Goal: Task Accomplishment & Management: Use online tool/utility

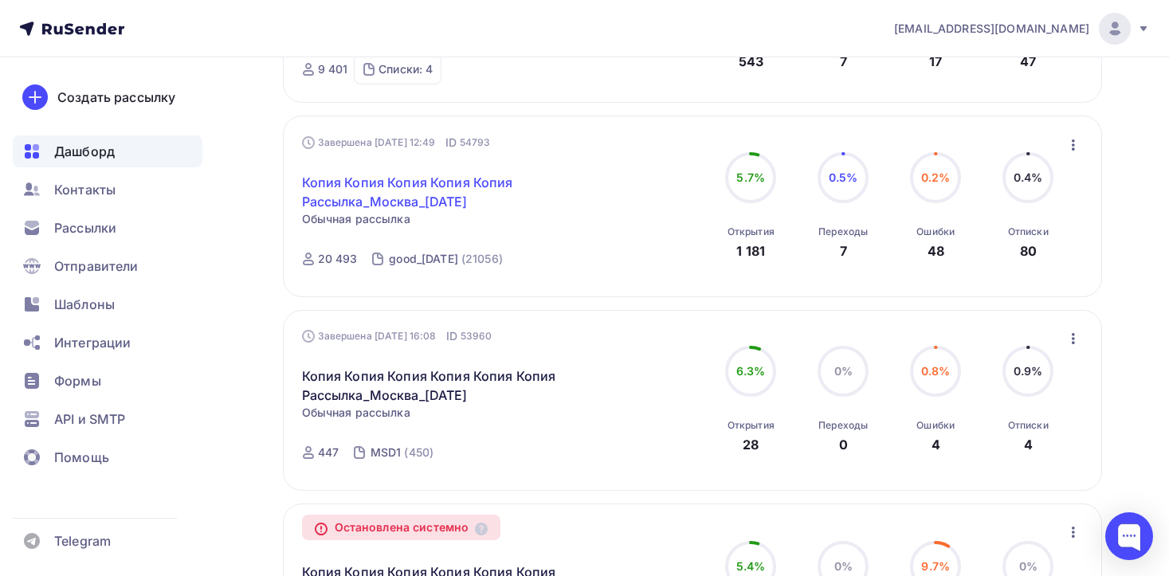
scroll to position [1101, 0]
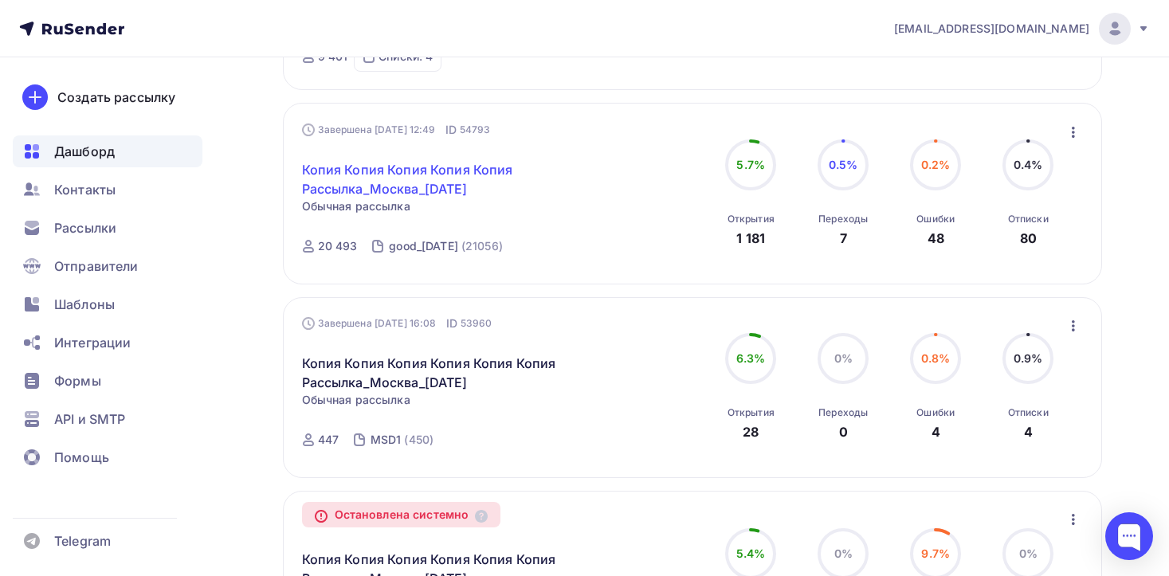
click at [483, 188] on link "Копия Копия Копия Копия Копия Рассылка_Москва_[DATE]" at bounding box center [438, 179] width 273 height 38
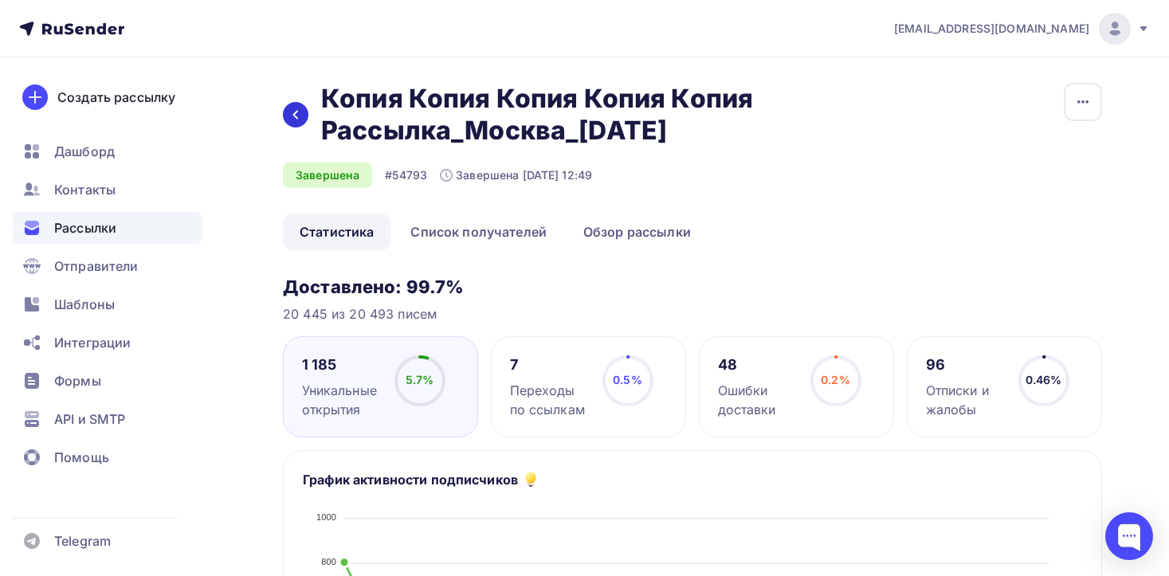
click at [297, 116] on icon at bounding box center [295, 114] width 13 height 13
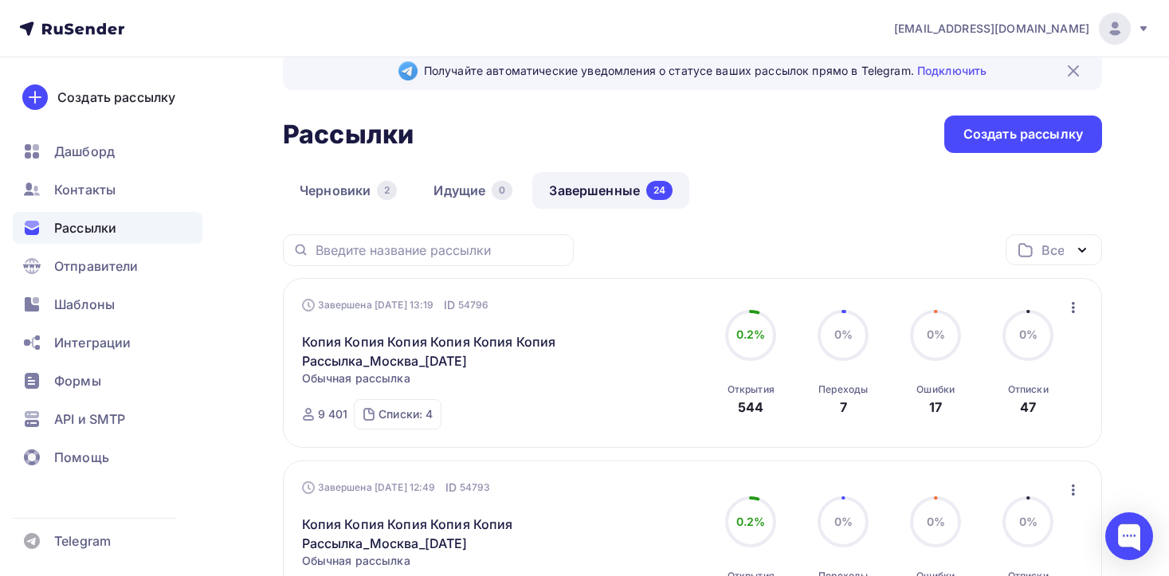
scroll to position [54, 0]
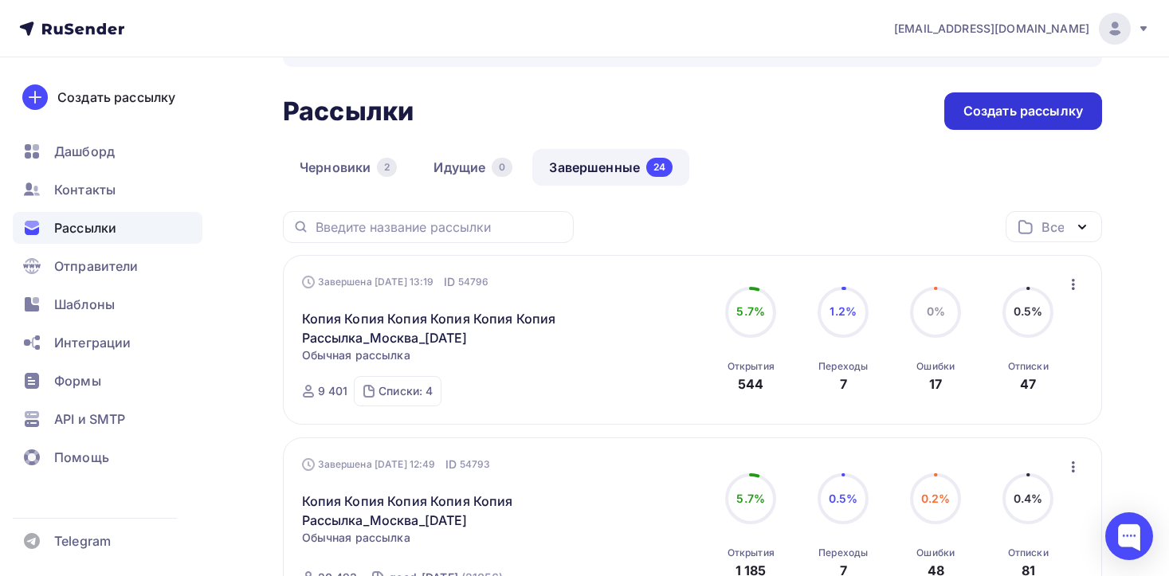
click at [1038, 105] on div "Создать рассылку" at bounding box center [1024, 111] width 120 height 18
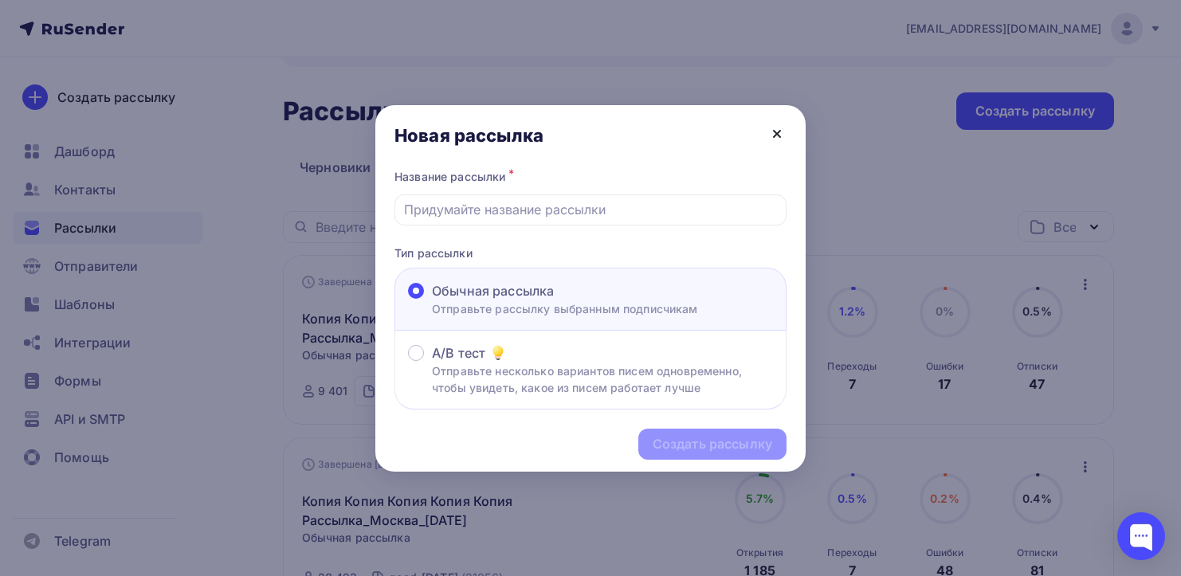
click at [778, 135] on icon at bounding box center [777, 134] width 6 height 6
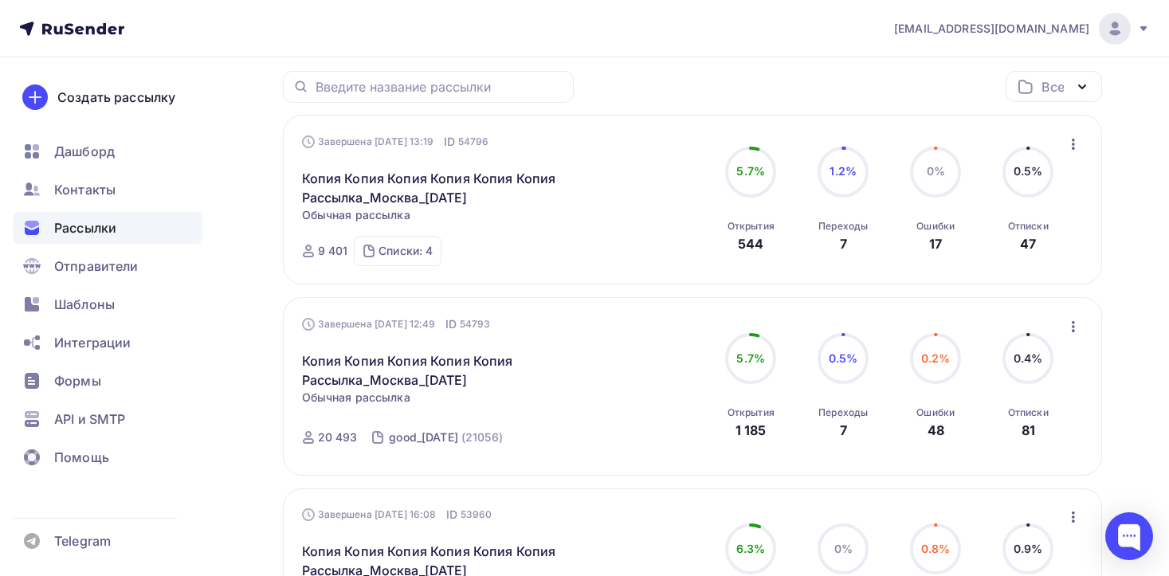
scroll to position [200, 0]
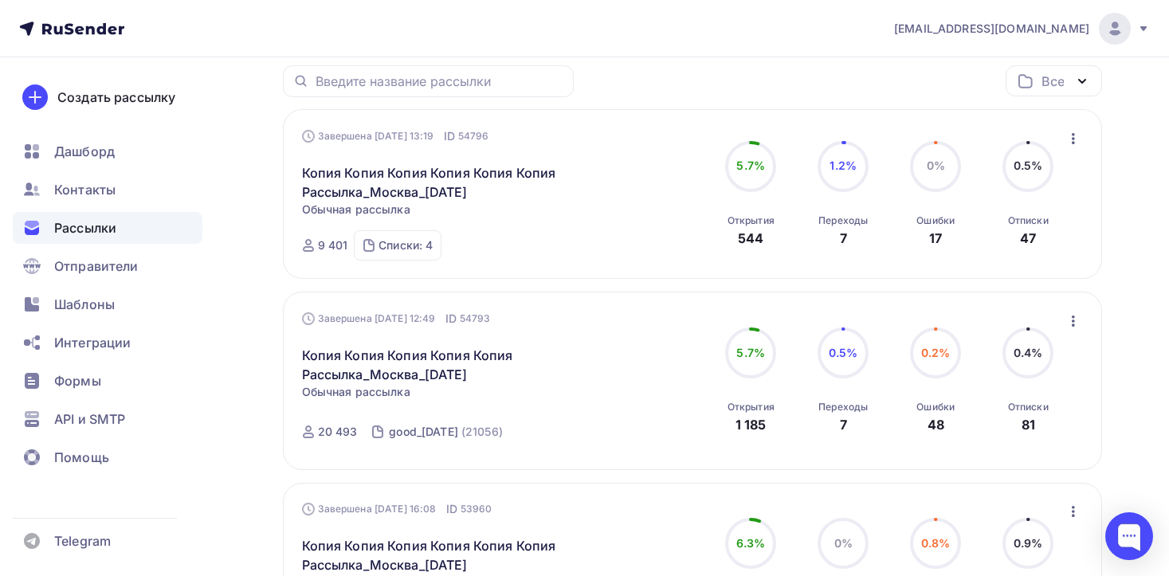
click at [1077, 141] on icon "button" at bounding box center [1073, 138] width 19 height 19
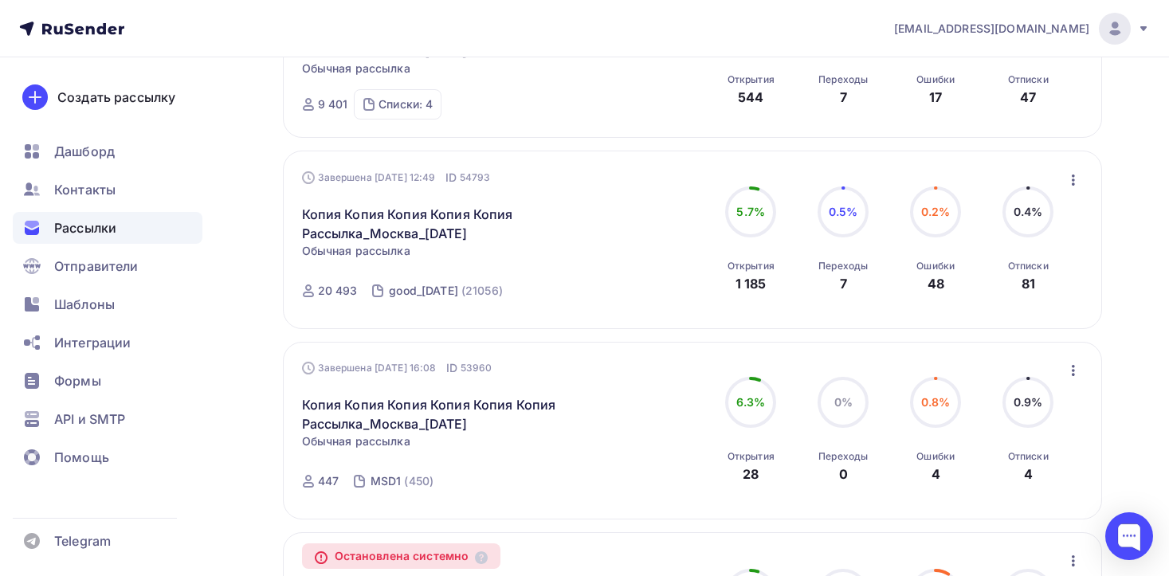
scroll to position [354, 0]
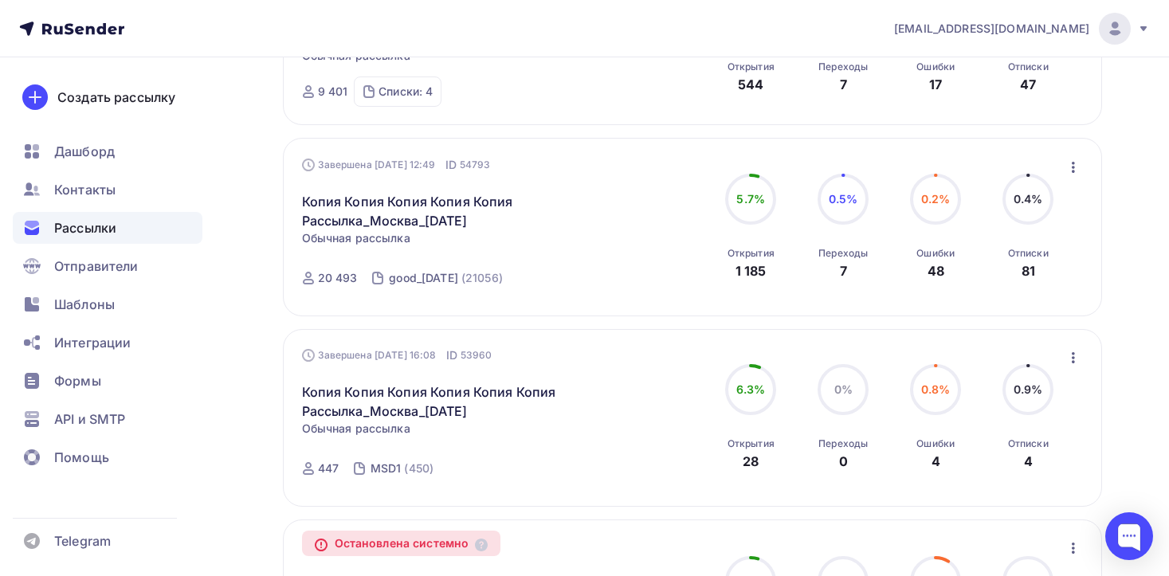
click at [1075, 171] on icon "button" at bounding box center [1073, 167] width 19 height 19
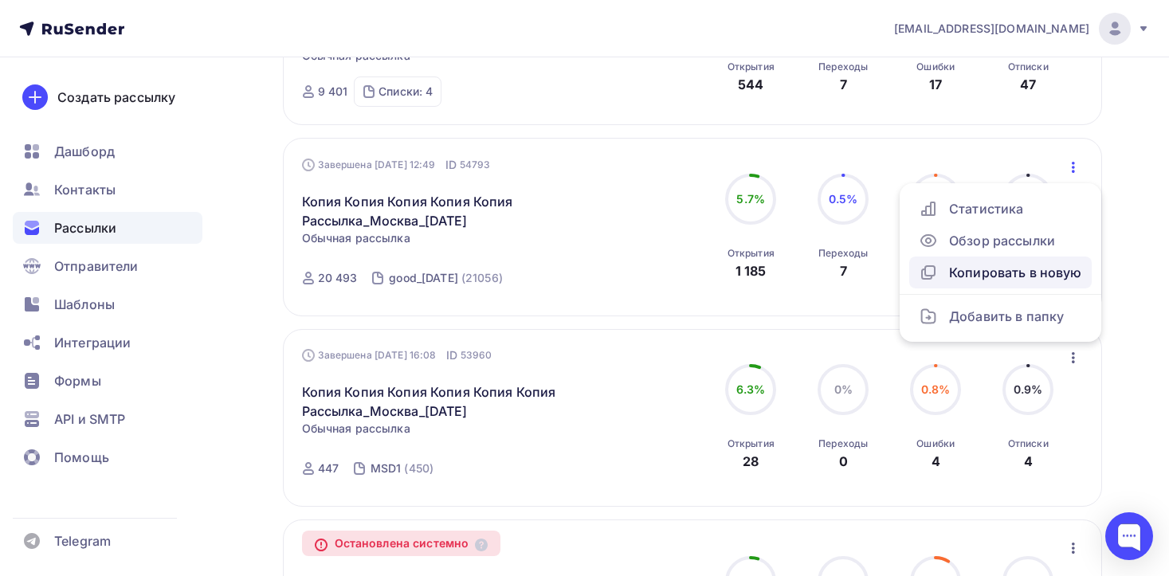
click at [1024, 274] on div "Копировать в новую" at bounding box center [1000, 272] width 163 height 19
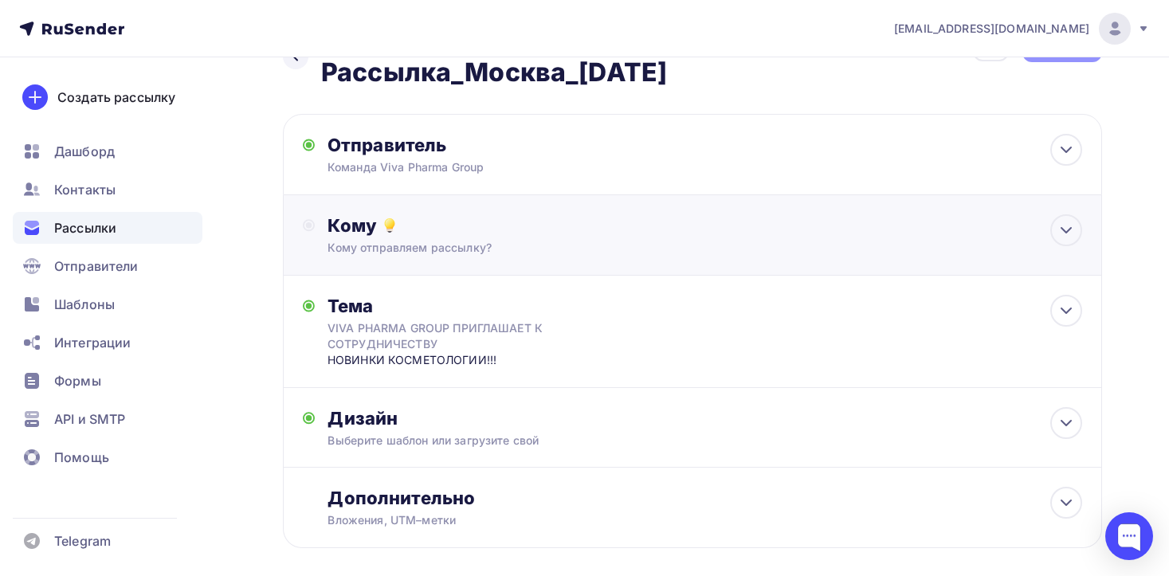
scroll to position [59, 0]
click at [1067, 236] on icon at bounding box center [1066, 229] width 19 height 19
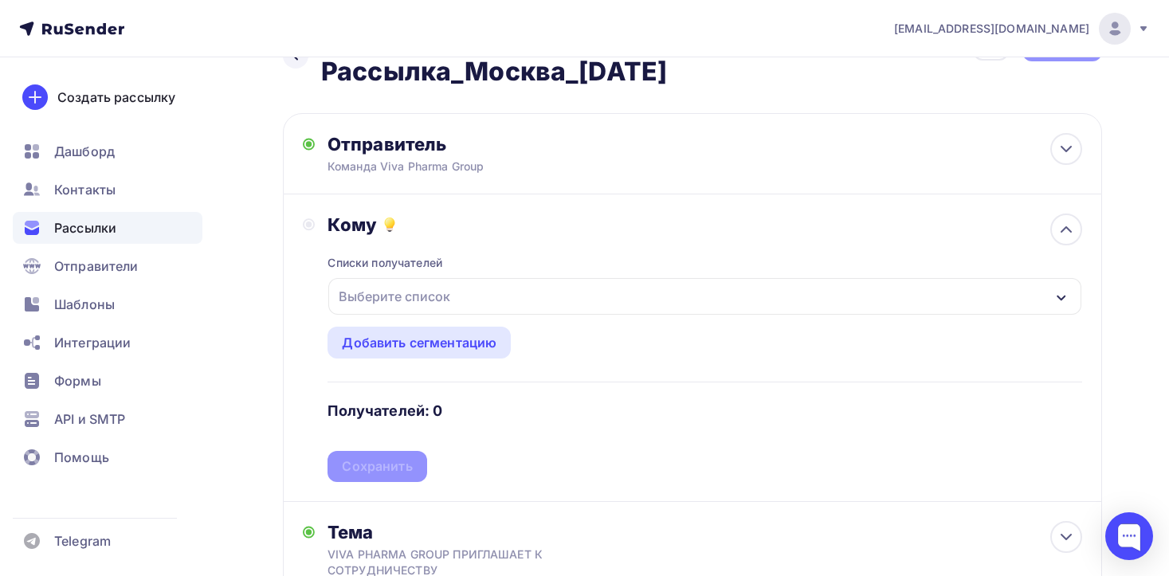
click at [1041, 293] on div "Выберите список" at bounding box center [704, 296] width 753 height 37
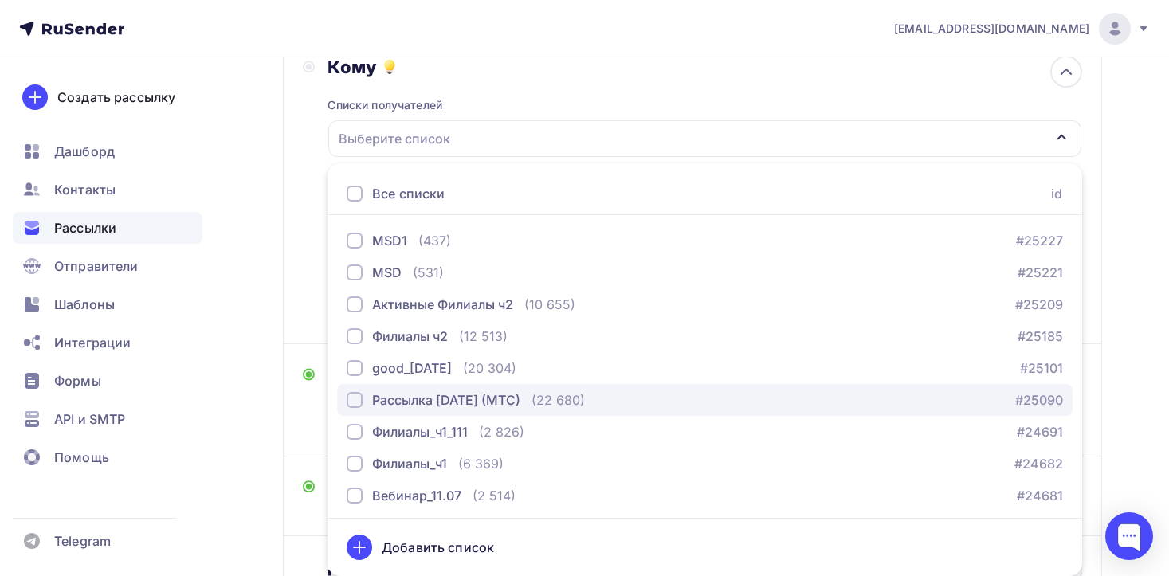
click at [359, 398] on div "button" at bounding box center [355, 400] width 16 height 16
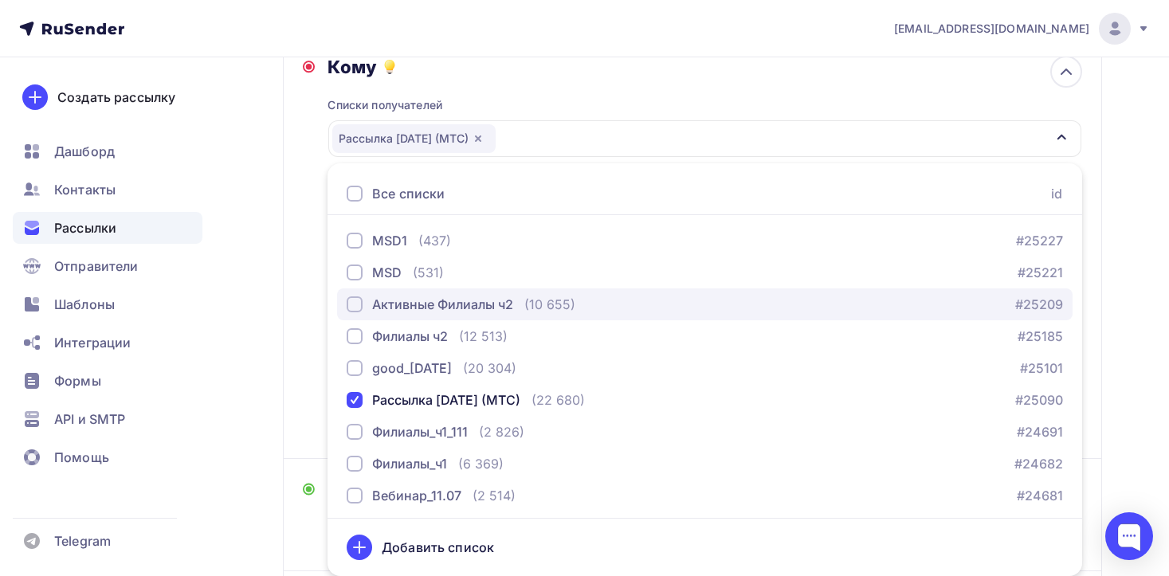
click at [353, 305] on div "button" at bounding box center [355, 305] width 16 height 16
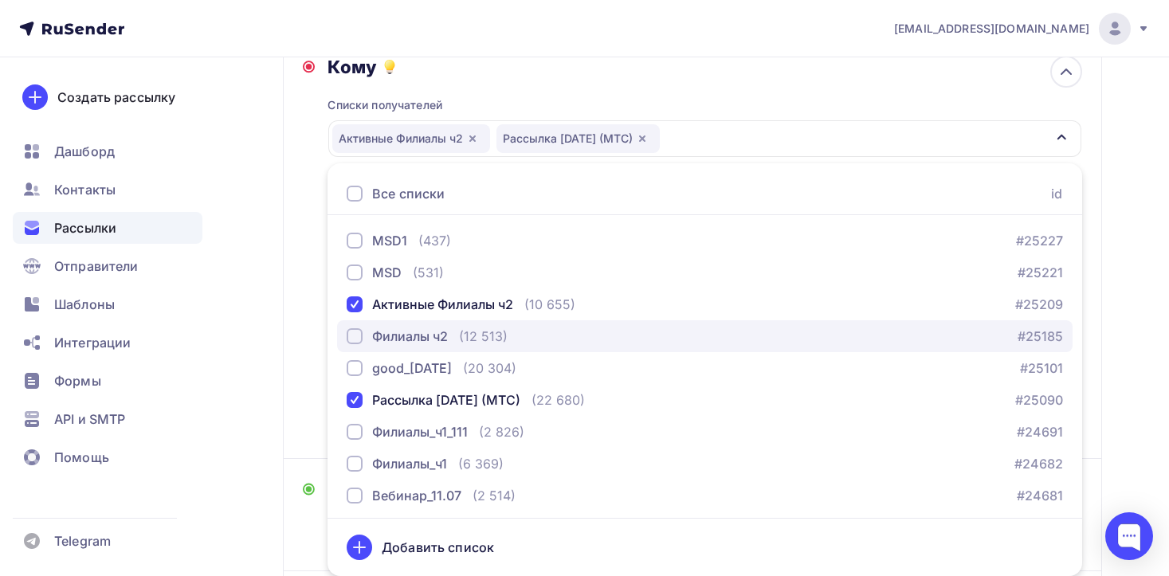
click at [354, 339] on div "button" at bounding box center [355, 336] width 16 height 16
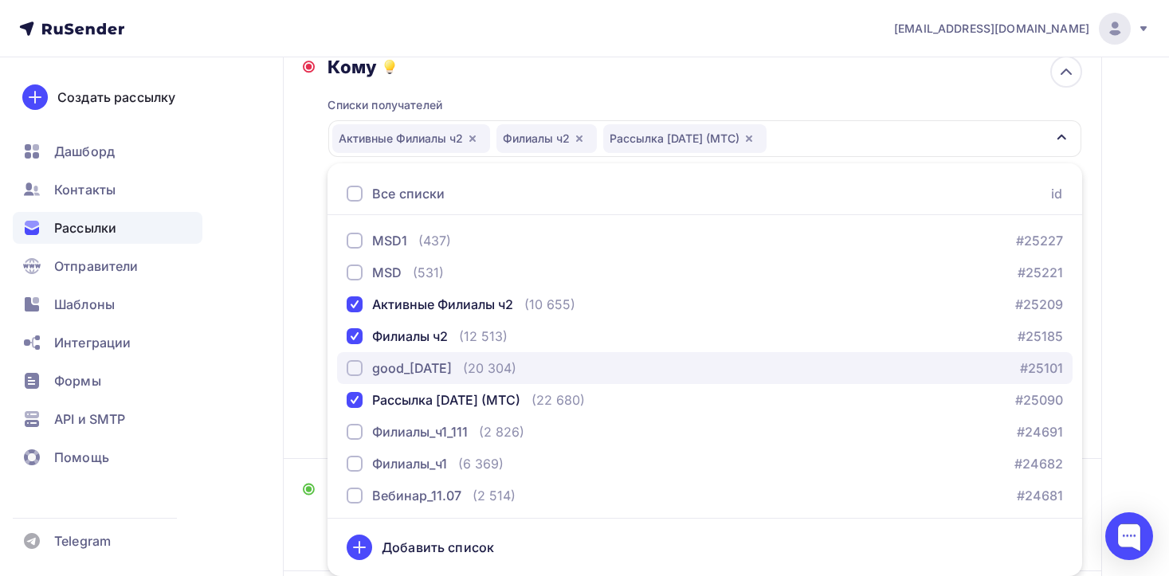
click at [361, 370] on div "button" at bounding box center [355, 368] width 16 height 16
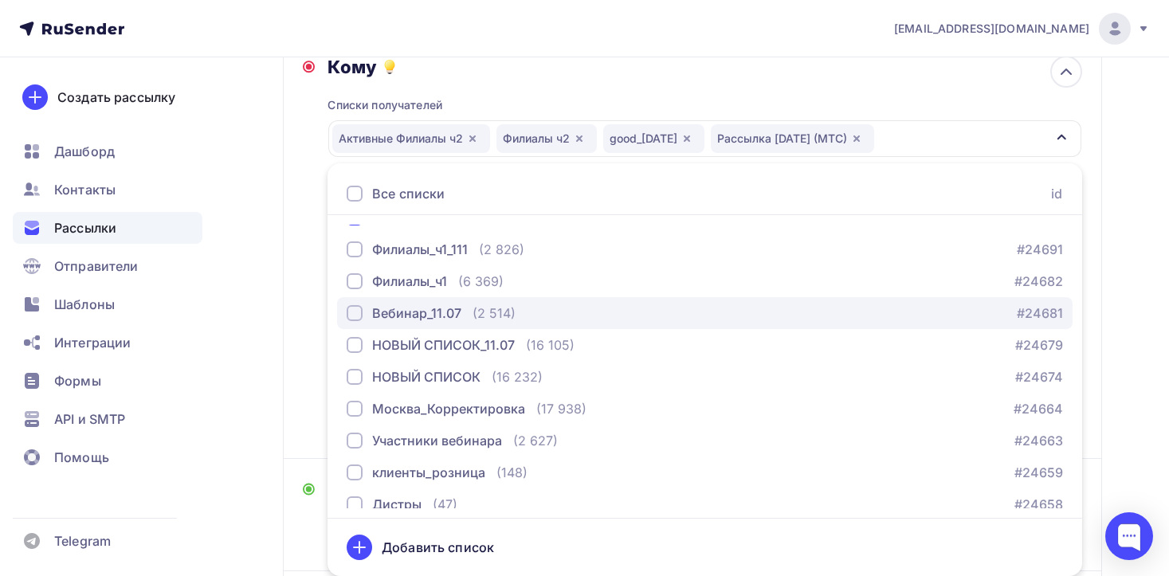
scroll to position [171, 0]
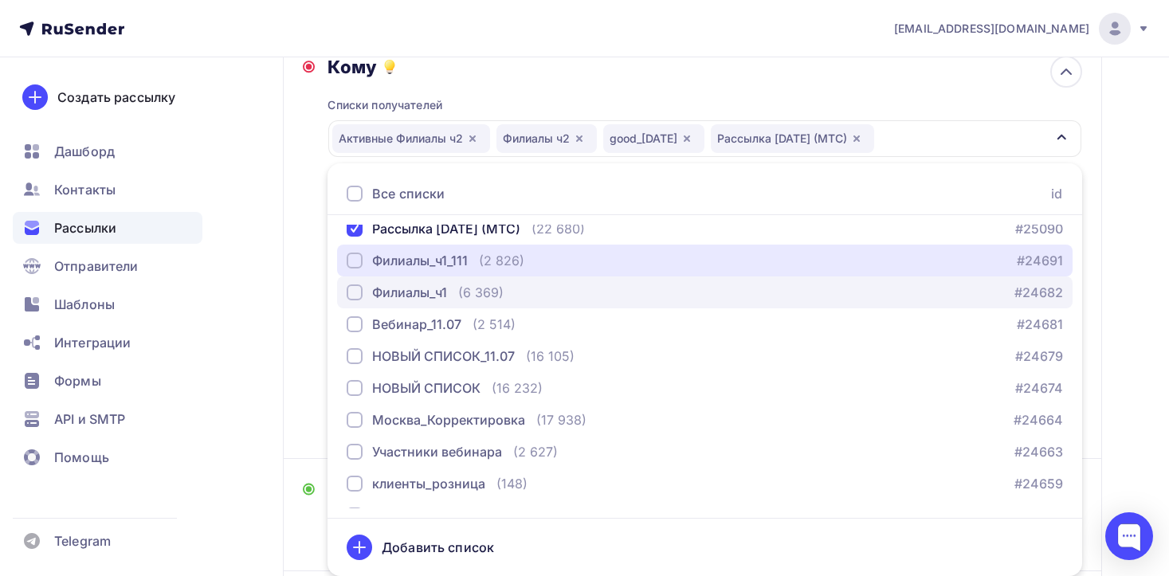
drag, startPoint x: 356, startPoint y: 260, endPoint x: 347, endPoint y: 278, distance: 20.3
click at [356, 260] on div "button" at bounding box center [355, 261] width 16 height 16
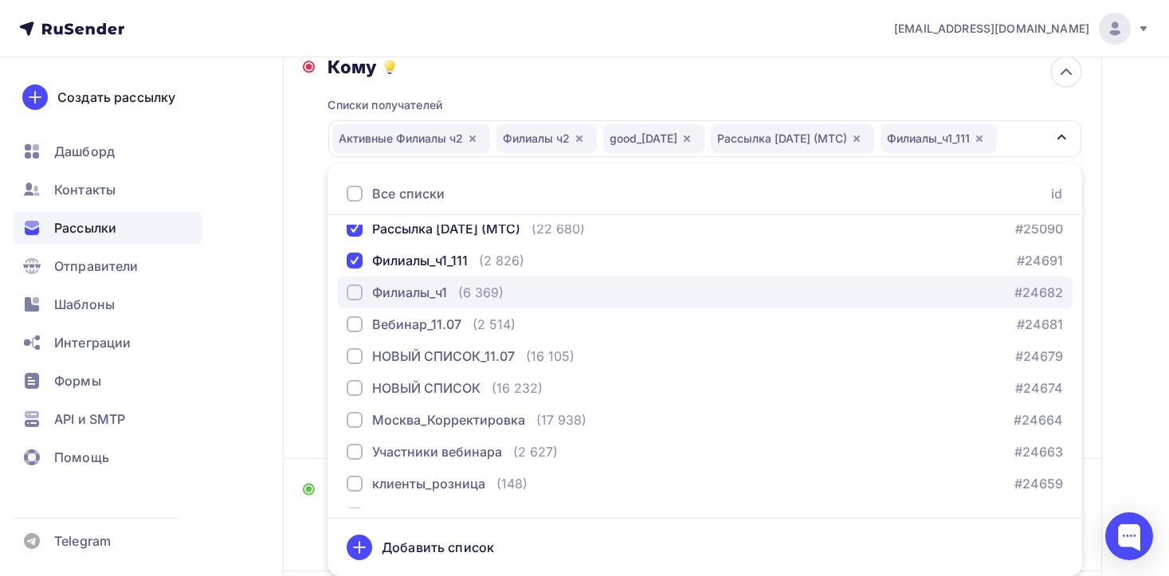
click at [362, 291] on div "button" at bounding box center [355, 293] width 16 height 16
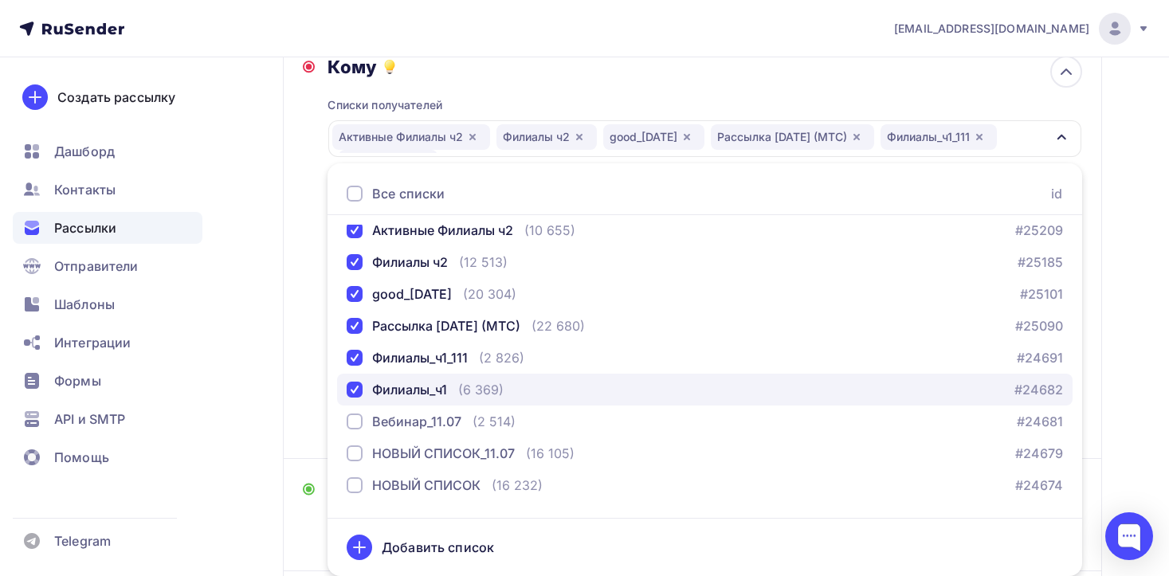
scroll to position [0, 0]
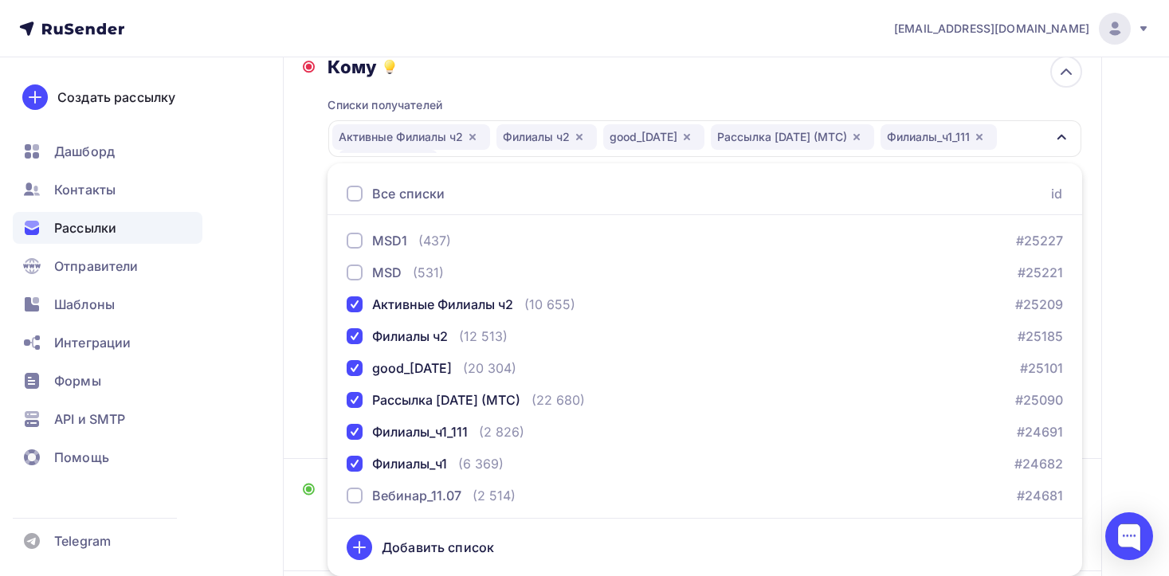
click at [1135, 343] on div "Назад Копия Копия Копия Копия Копия Копия Рассылка_Москва_[DATE] Копия Копия Ко…" at bounding box center [584, 338] width 1169 height 994
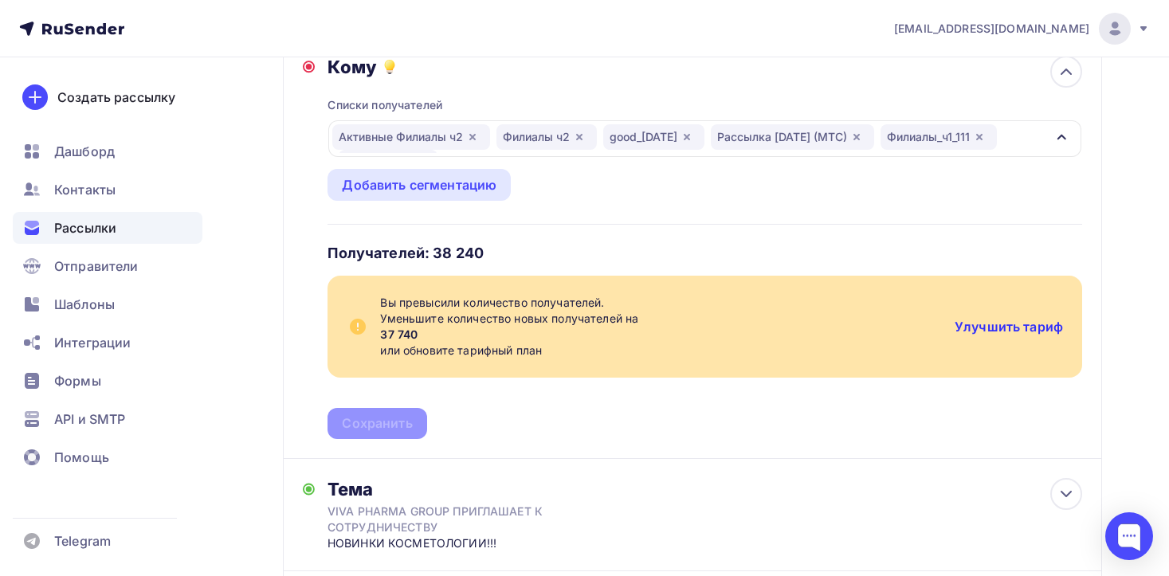
click at [1020, 325] on link "Улучшить тариф" at bounding box center [1009, 327] width 108 height 16
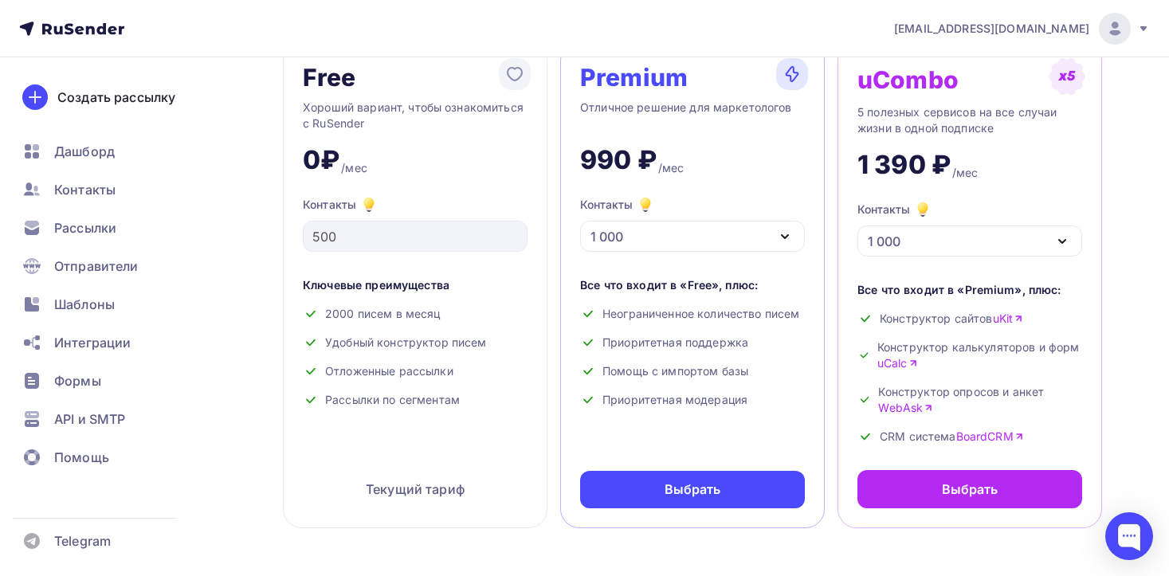
scroll to position [116, 0]
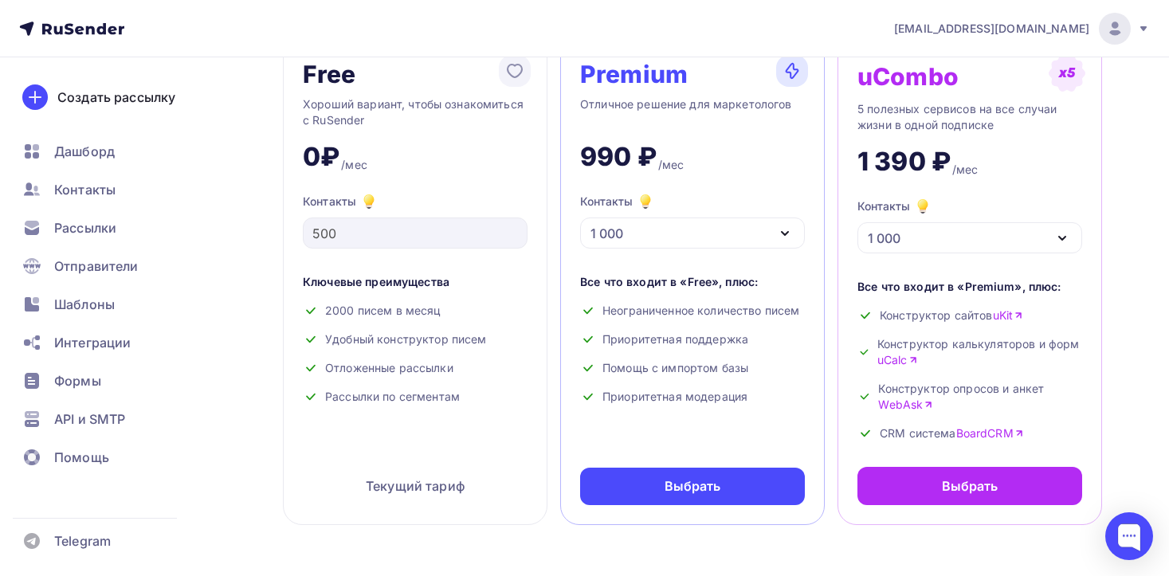
click at [787, 231] on icon "button" at bounding box center [785, 233] width 19 height 19
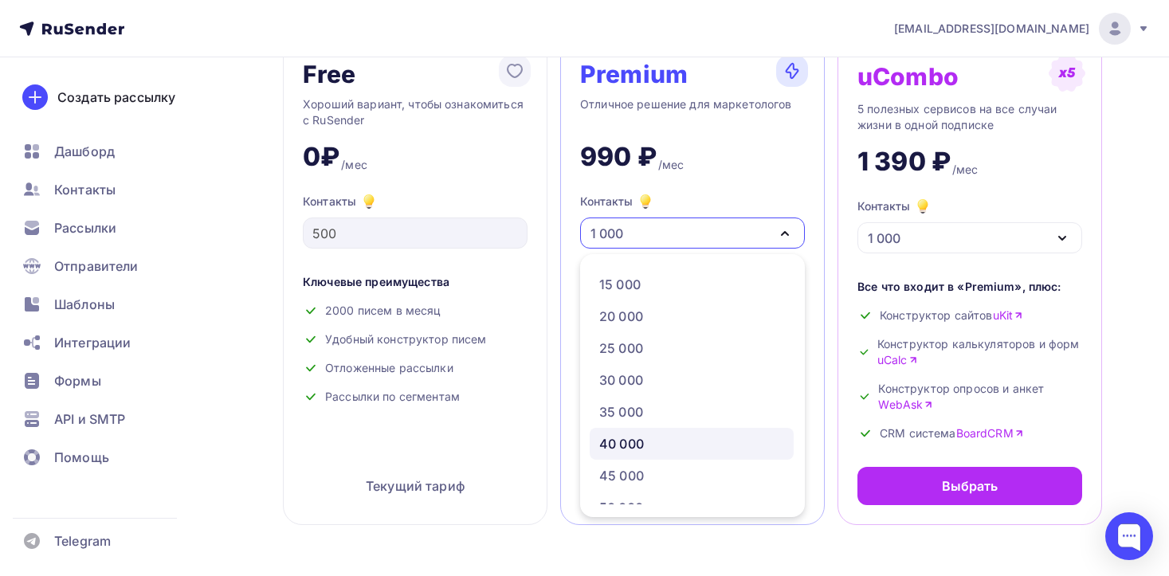
scroll to position [253, 0]
click at [725, 439] on div "40 000" at bounding box center [691, 444] width 185 height 19
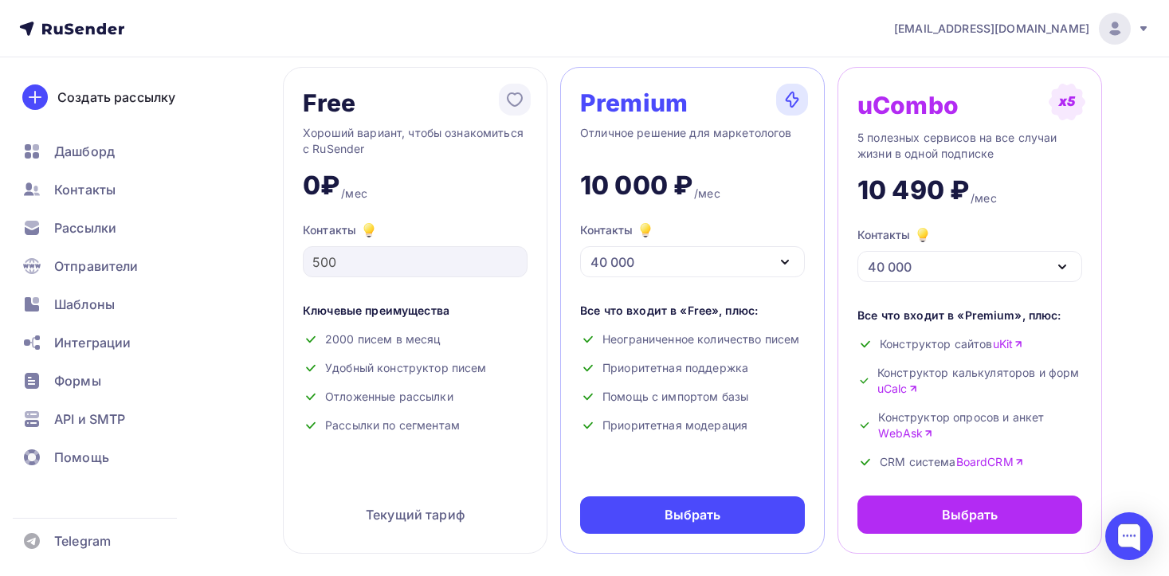
scroll to position [92, 0]
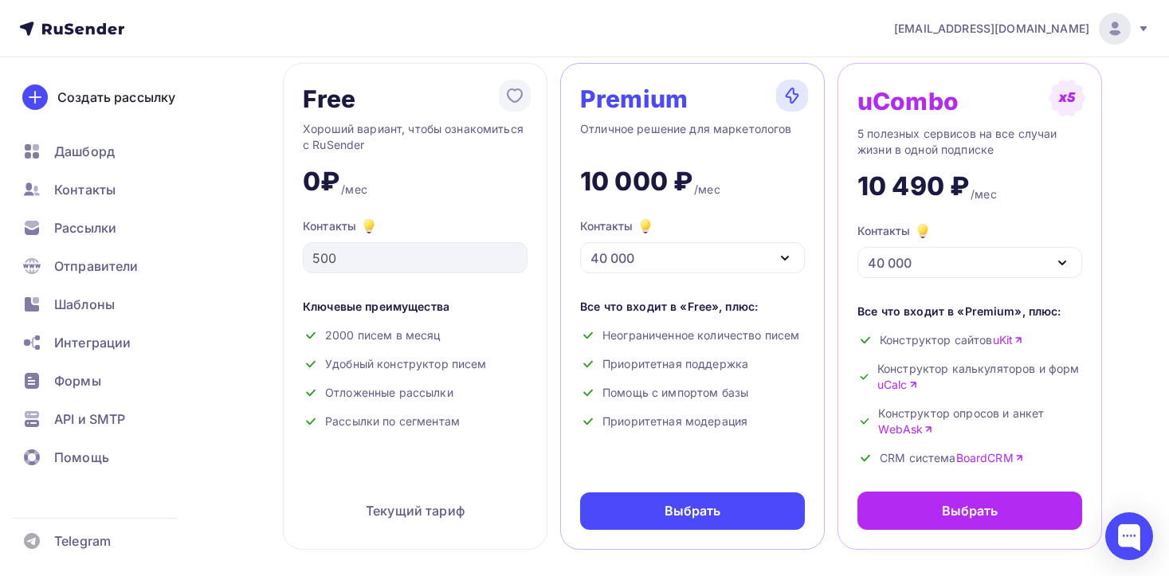
click at [782, 261] on icon "button" at bounding box center [785, 258] width 19 height 19
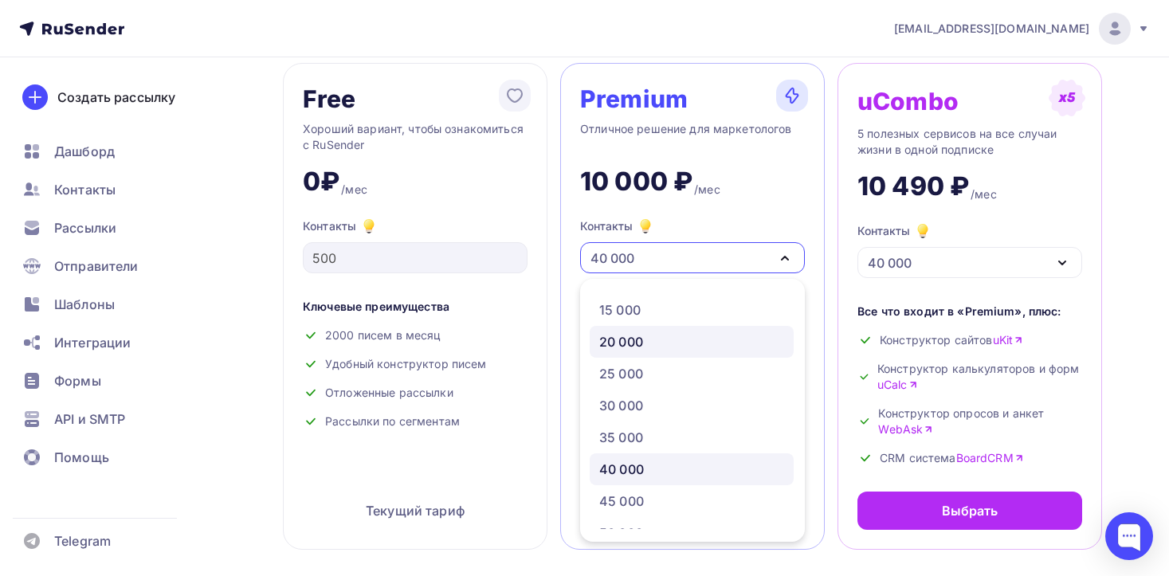
click at [667, 339] on div "20 000" at bounding box center [691, 341] width 185 height 19
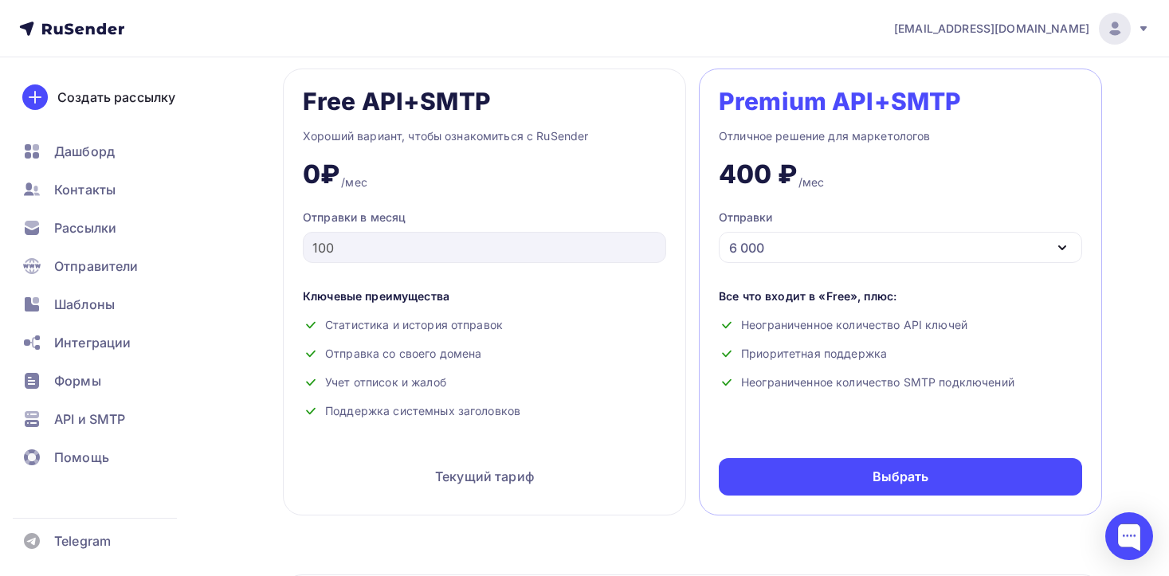
scroll to position [715, 0]
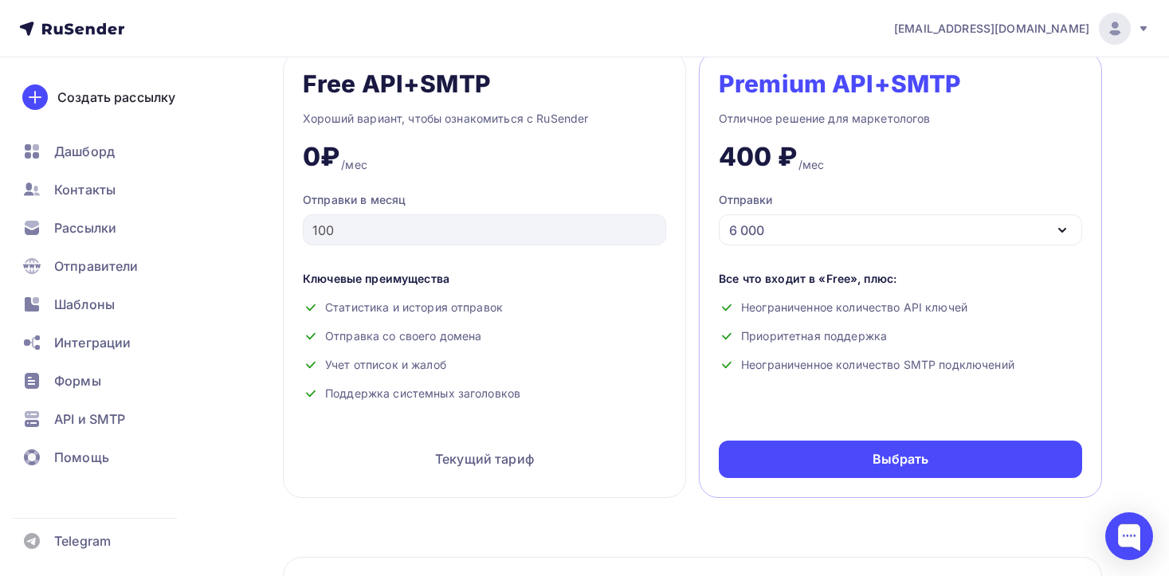
click at [953, 237] on div "6 000" at bounding box center [901, 229] width 364 height 31
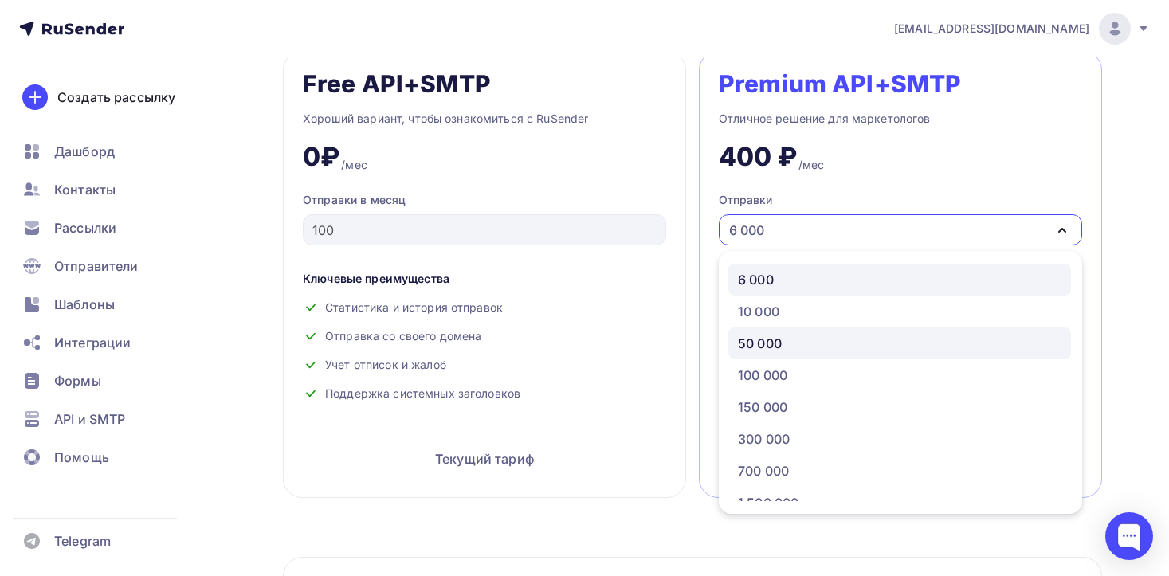
click at [854, 340] on div "50 000" at bounding box center [900, 343] width 324 height 19
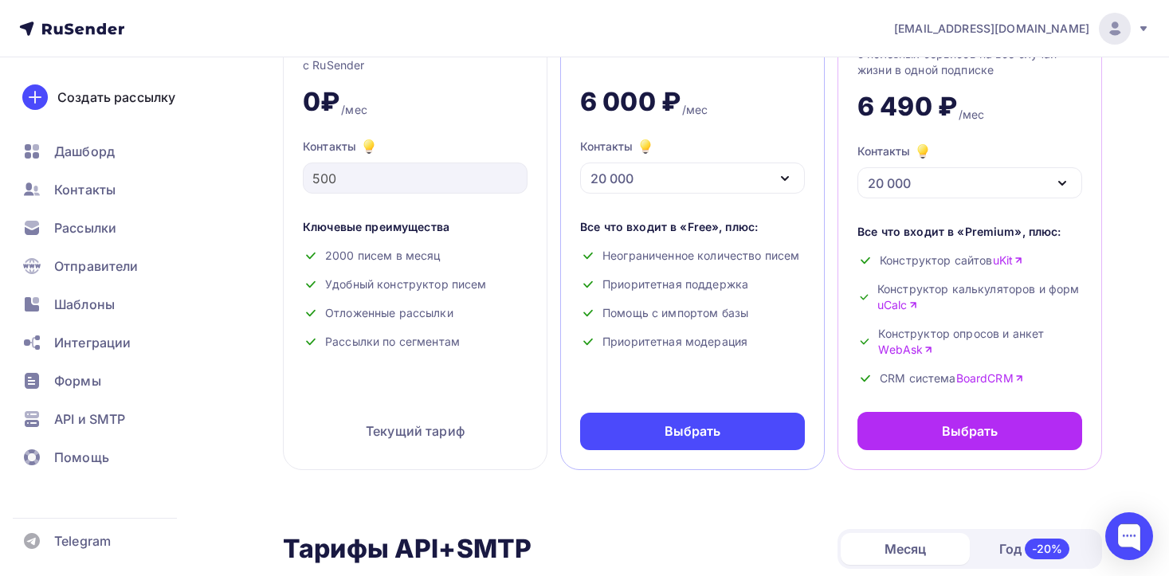
scroll to position [177, 0]
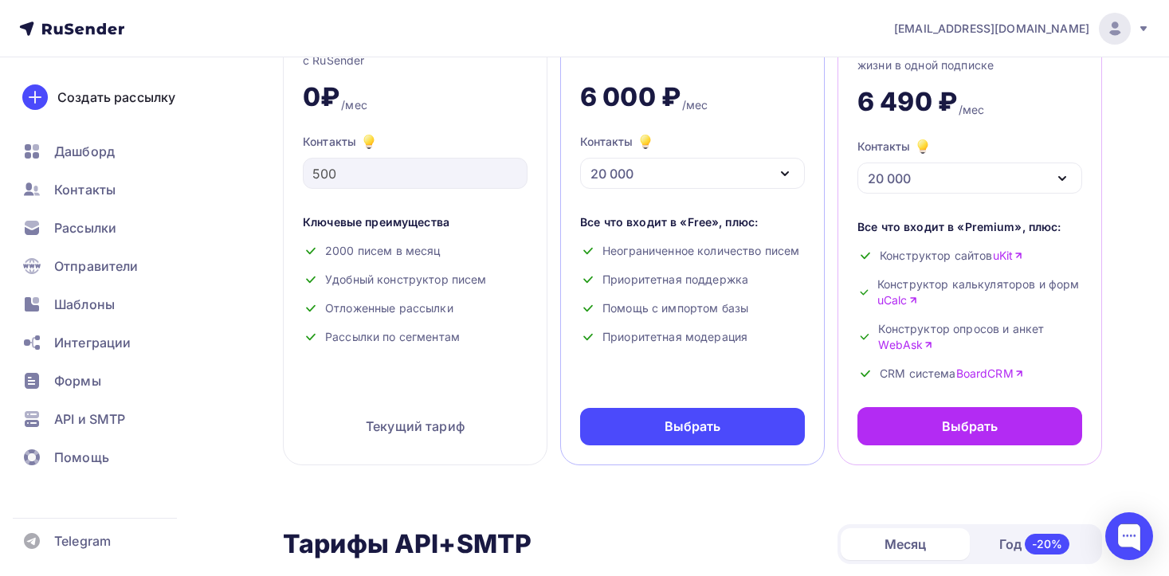
click at [749, 174] on div "20 000" at bounding box center [692, 173] width 225 height 31
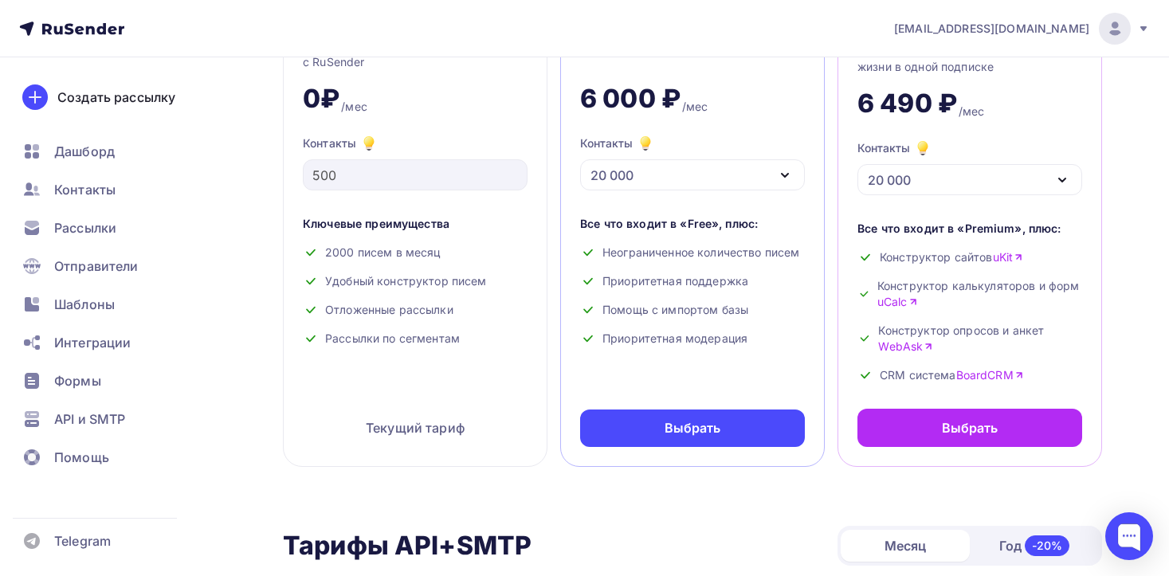
scroll to position [171, 0]
